Goal: Transaction & Acquisition: Subscribe to service/newsletter

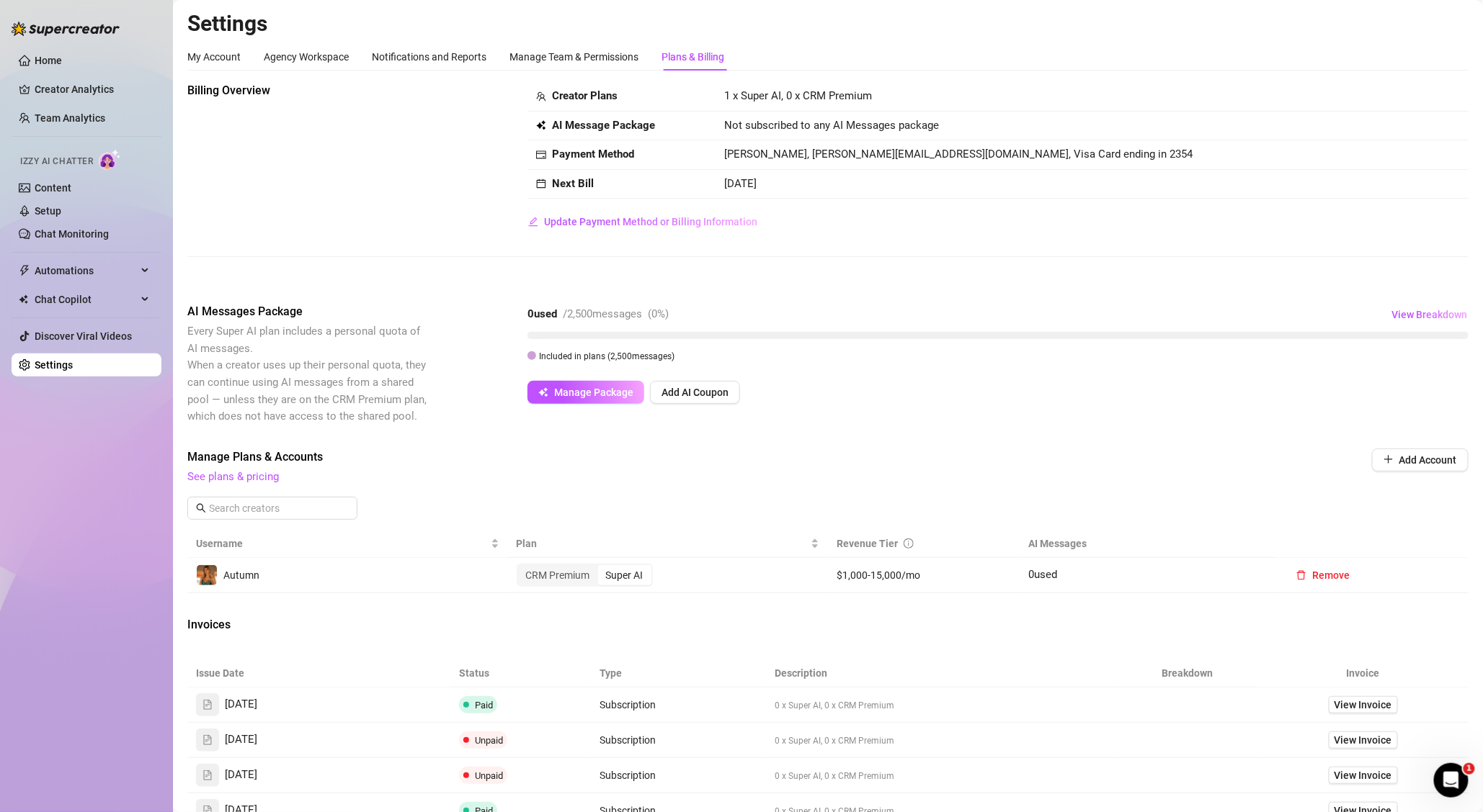
click at [672, 50] on div "Plans & Billing" at bounding box center [692, 56] width 62 height 16
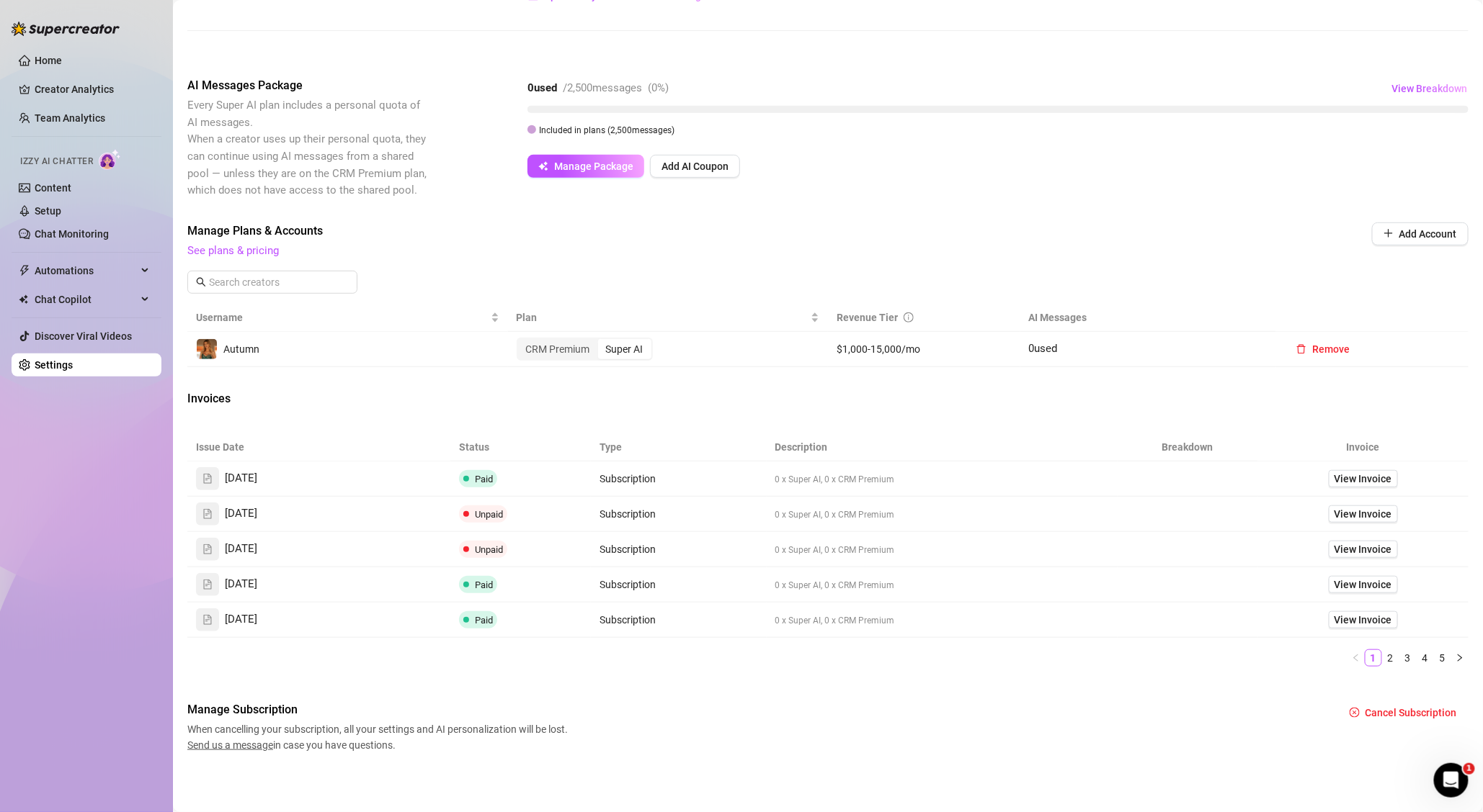
scroll to position [228, 0]
click at [219, 248] on link "See plans & pricing" at bounding box center [232, 248] width 91 height 13
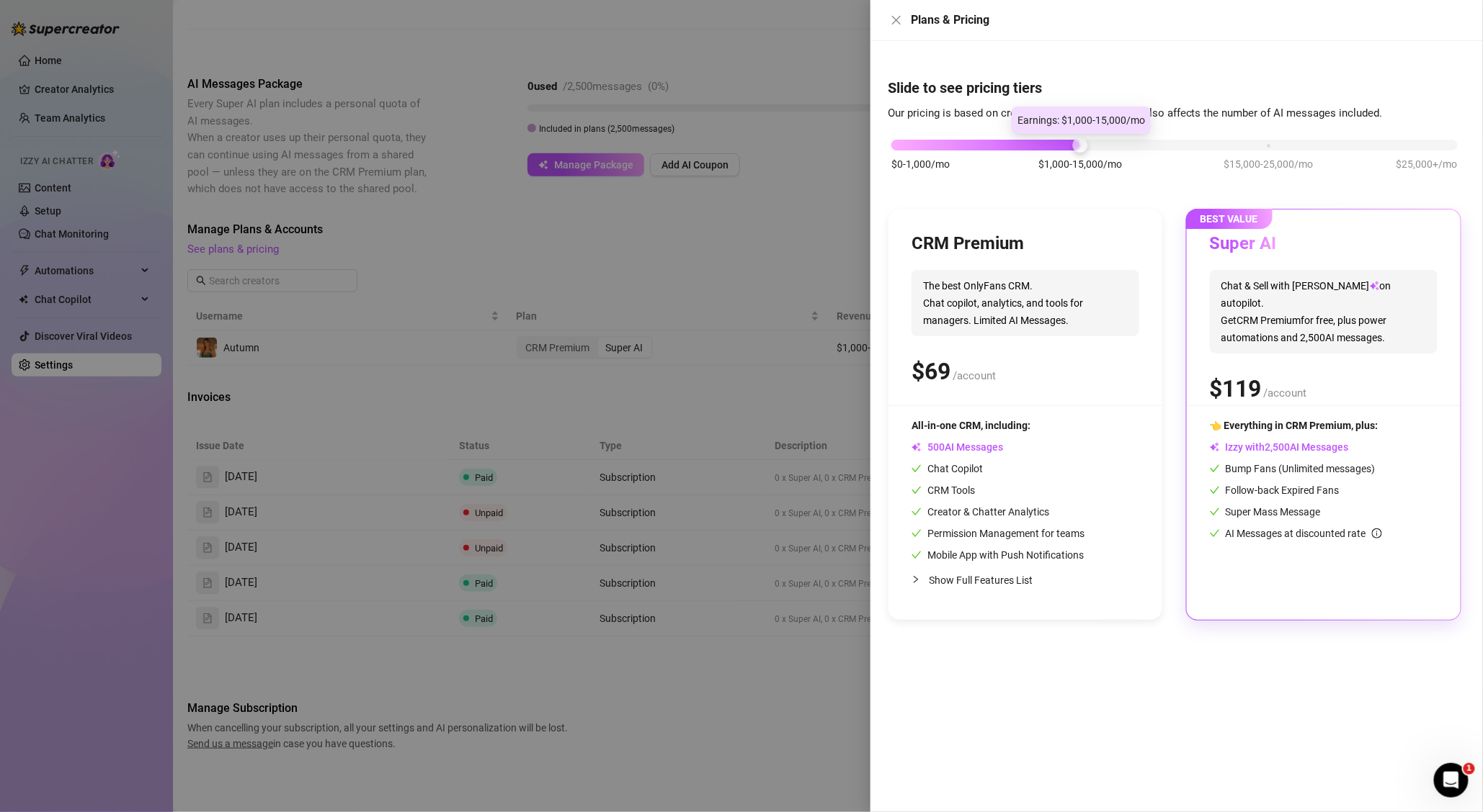
drag, startPoint x: 1081, startPoint y: 140, endPoint x: 1113, endPoint y: 143, distance: 32.1
click at [1113, 143] on div "$0-1,000/mo $1,000-15,000/mo $15,000-25,000/mo $25,000+/mo" at bounding box center [1174, 141] width 566 height 9
click at [982, 582] on span "Show Full Features List" at bounding box center [980, 580] width 103 height 11
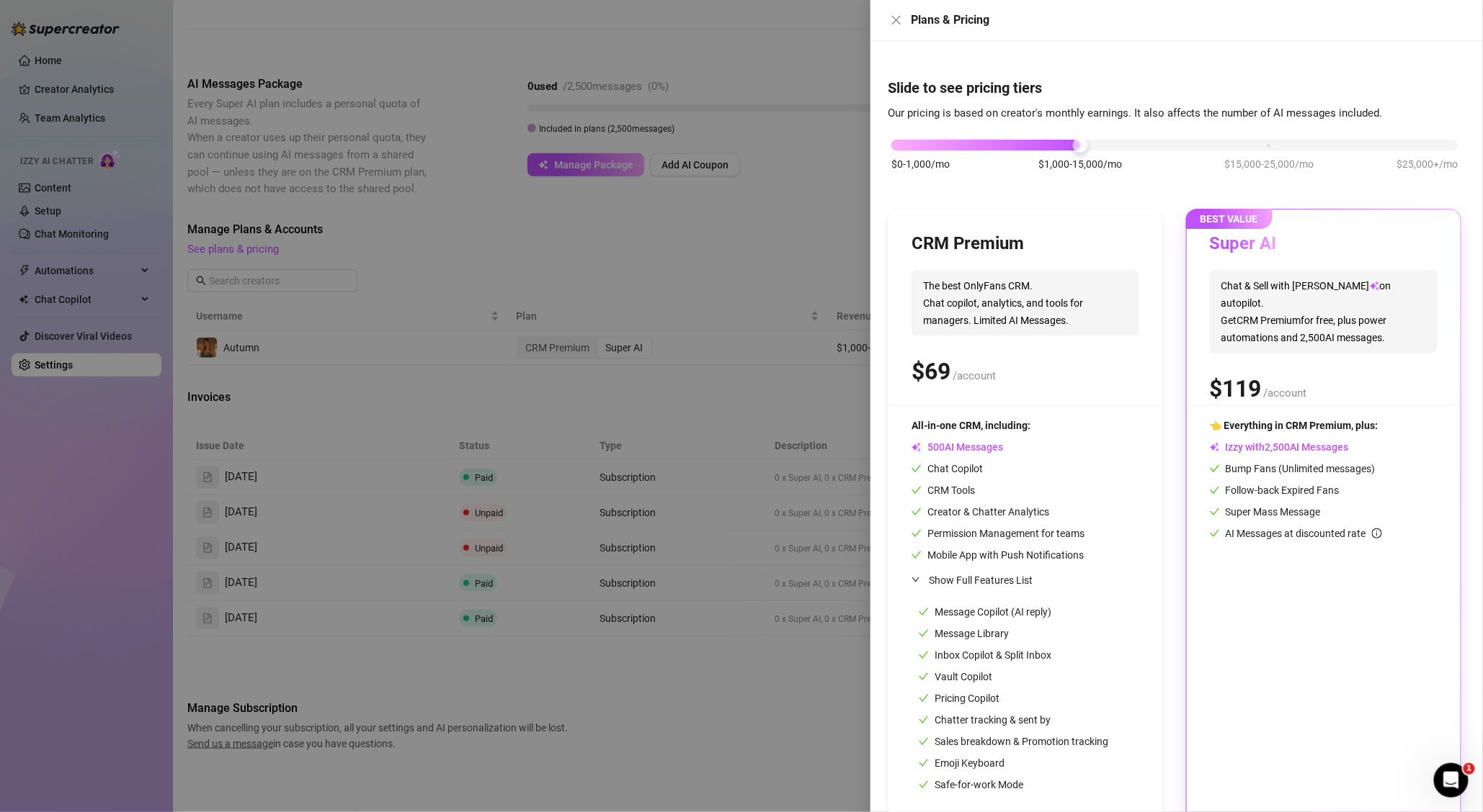
scroll to position [28, 0]
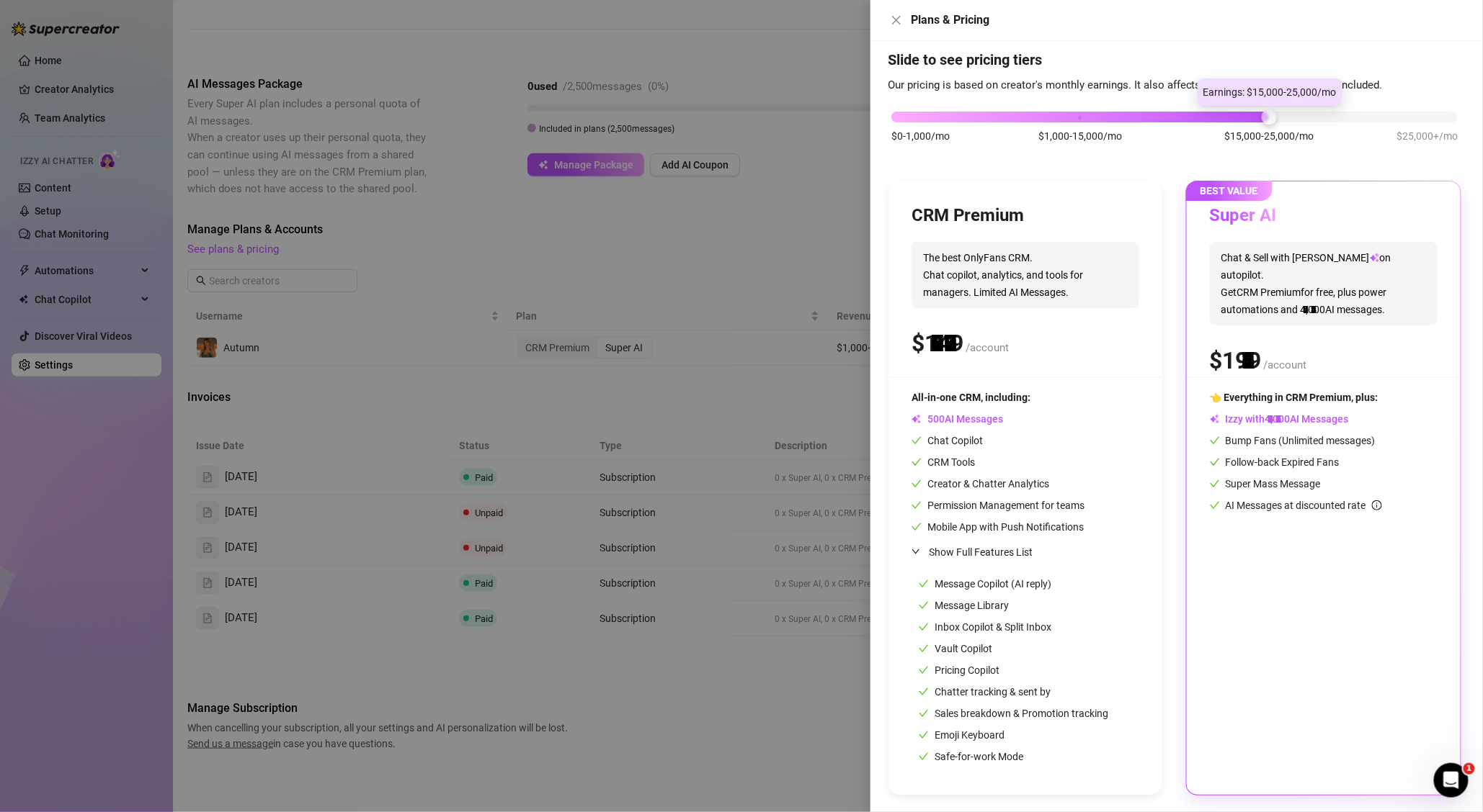
click at [1266, 114] on div "$0-1,000/mo $1,000-15,000/mo $15,000-25,000/mo $25,000+/mo" at bounding box center [1174, 113] width 566 height 9
click at [752, 706] on div at bounding box center [742, 406] width 1483 height 812
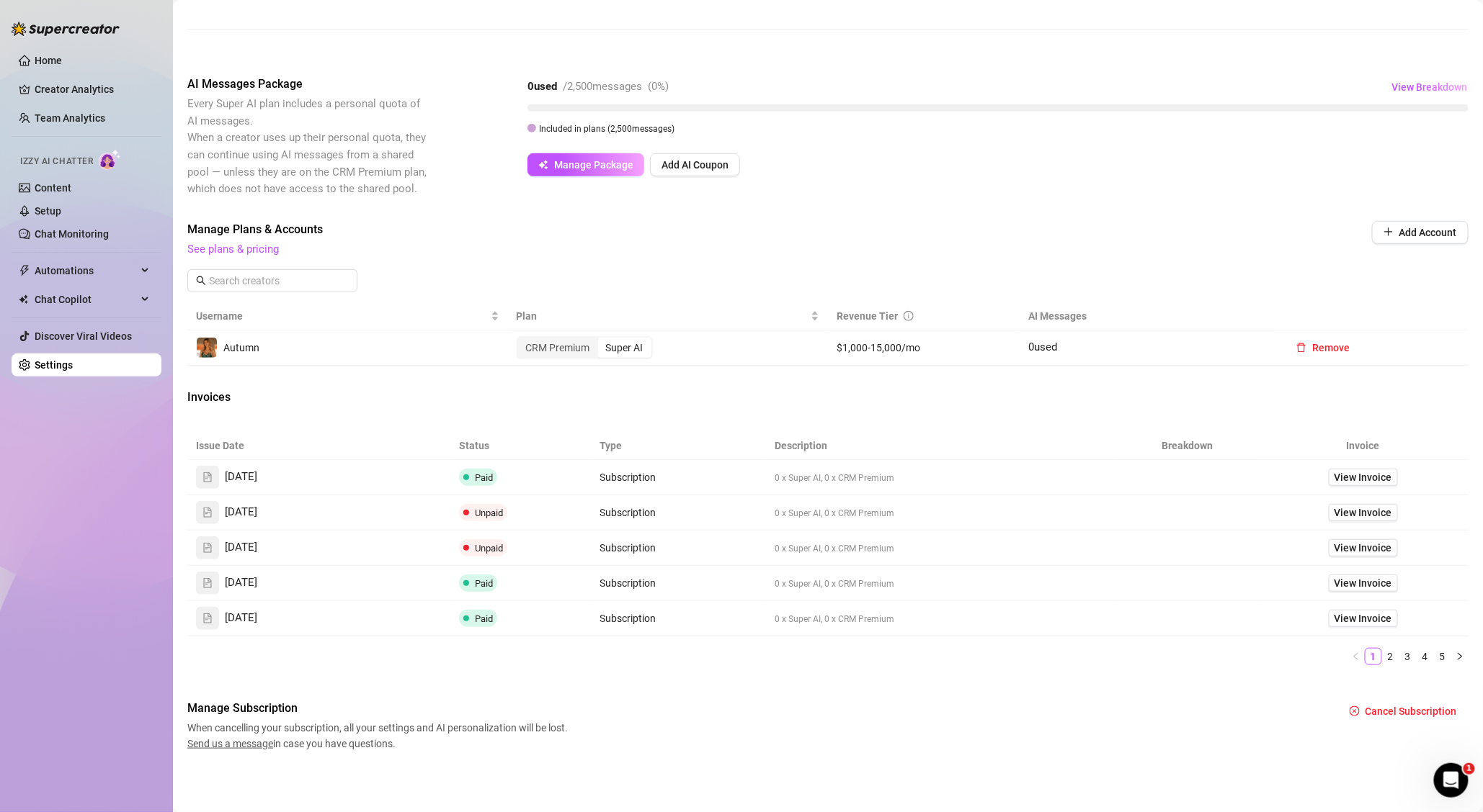
click at [5, 96] on aside "Home Creator Analytics Team Analytics Izzy AI Chatter Content Setup Chat Monito…" at bounding box center [86, 406] width 173 height 812
click at [38, 55] on link "Home" at bounding box center [48, 60] width 27 height 11
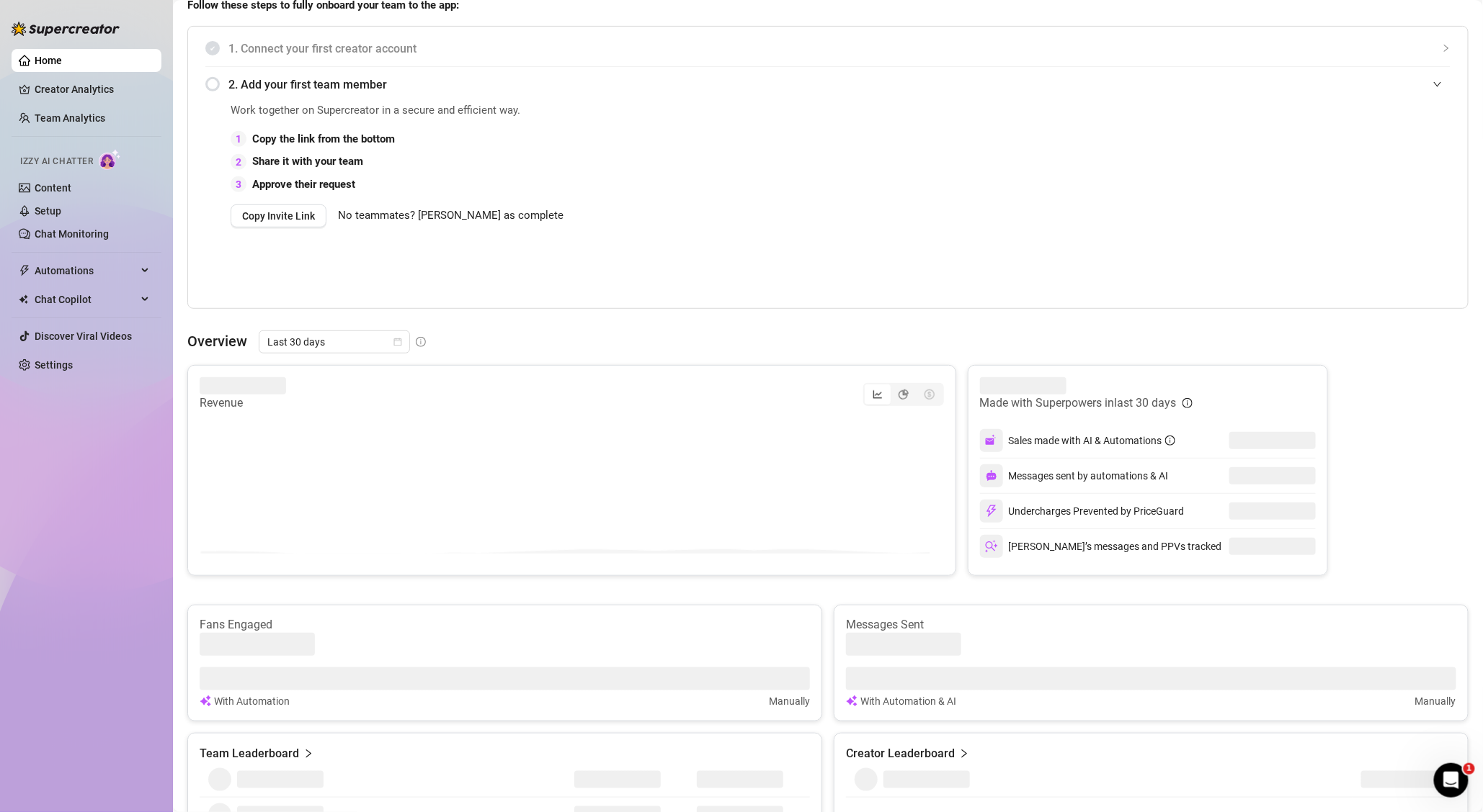
scroll to position [228, 0]
